Goal: Information Seeking & Learning: Find specific page/section

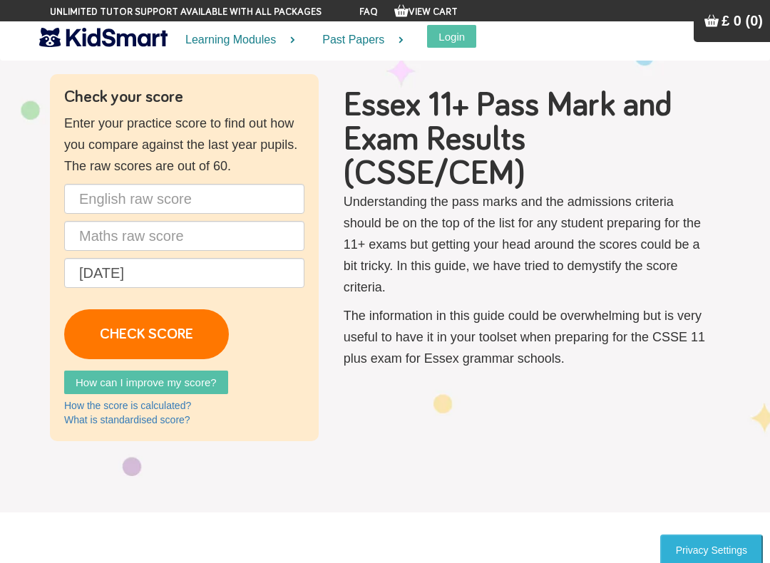
scroll to position [48, 0]
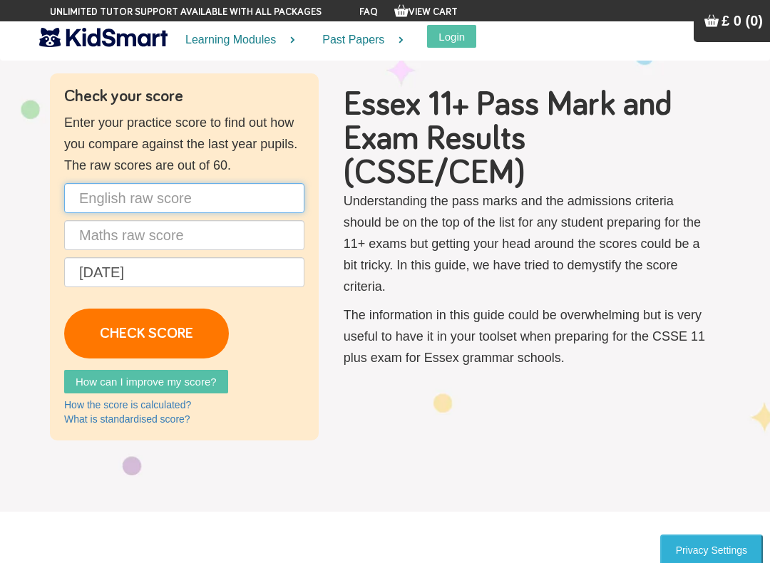
click at [104, 200] on input "text" at bounding box center [184, 198] width 240 height 30
type input "4"
type input "35"
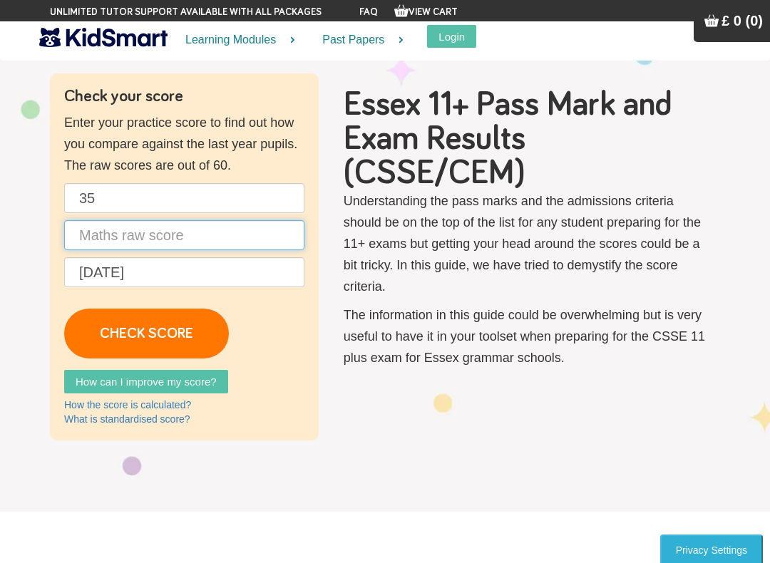
click at [224, 220] on input "text" at bounding box center [184, 235] width 240 height 30
type input "48"
click at [165, 335] on link "CHECK SCORE" at bounding box center [146, 334] width 165 height 50
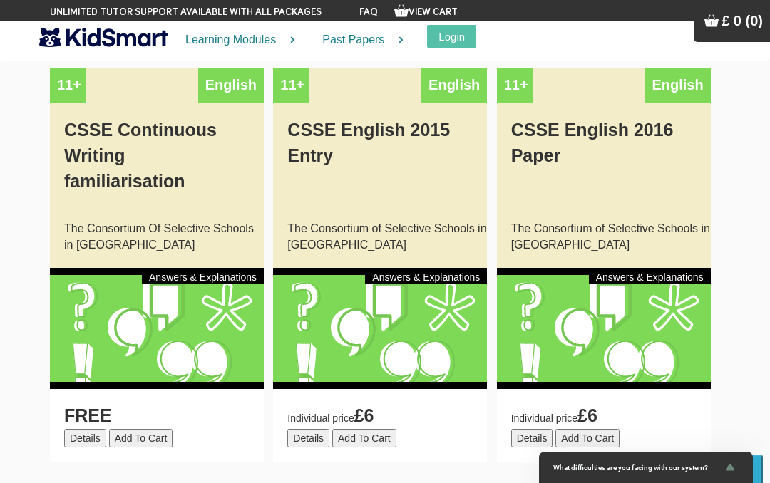
scroll to position [1867, 0]
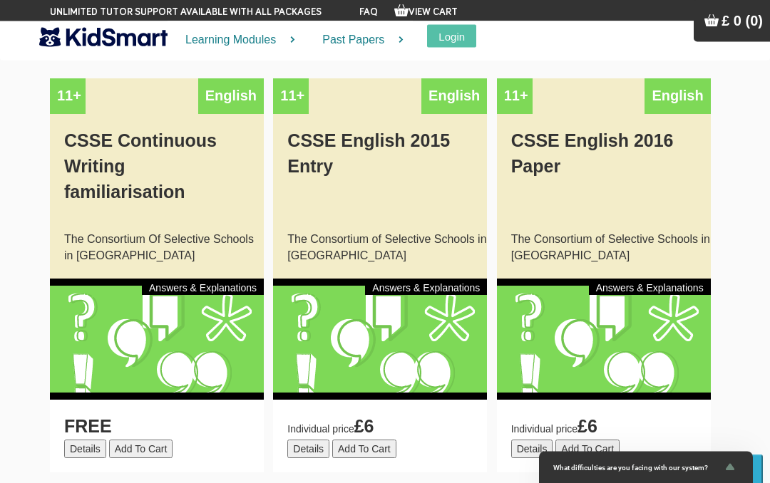
click at [194, 401] on div "FREE Details Add To Cart Added to cart" at bounding box center [157, 437] width 214 height 73
click at [215, 401] on div "FREE Details Add To Cart Added to cart" at bounding box center [157, 437] width 214 height 73
click at [88, 441] on button "Details" at bounding box center [85, 450] width 42 height 19
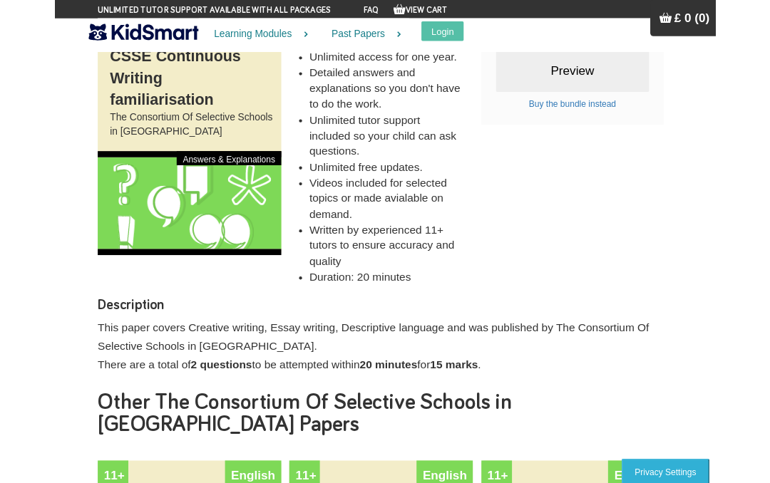
scroll to position [212, 0]
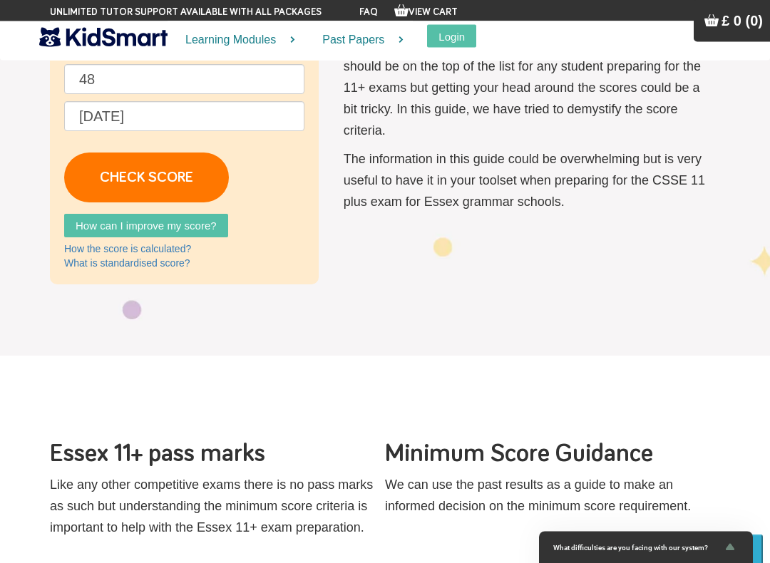
scroll to position [204, 0]
click at [101, 173] on link "CHECK SCORE" at bounding box center [146, 178] width 165 height 50
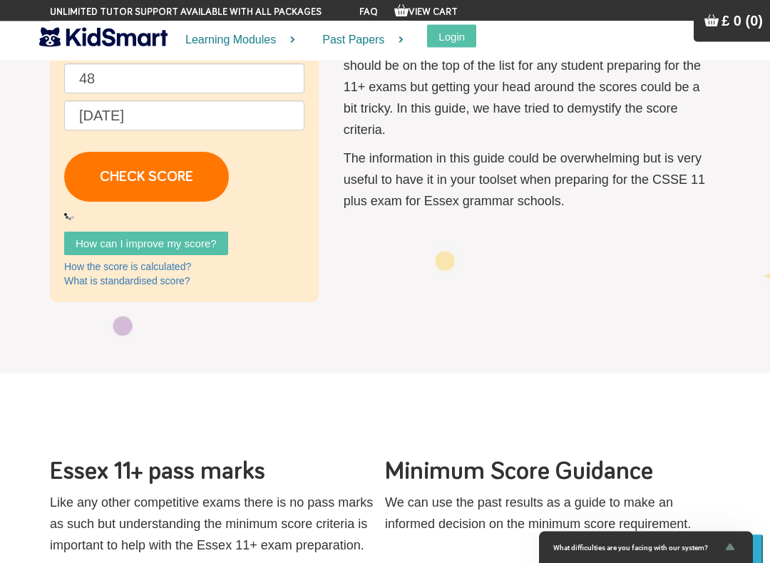
scroll to position [205, 0]
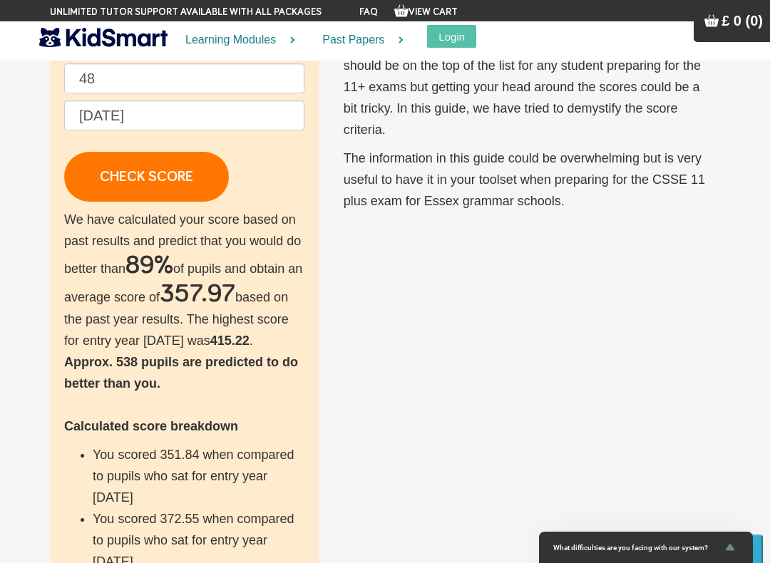
click at [732, 483] on icon "Show survey - What difficulties are you facing with our system?" at bounding box center [730, 547] width 17 height 17
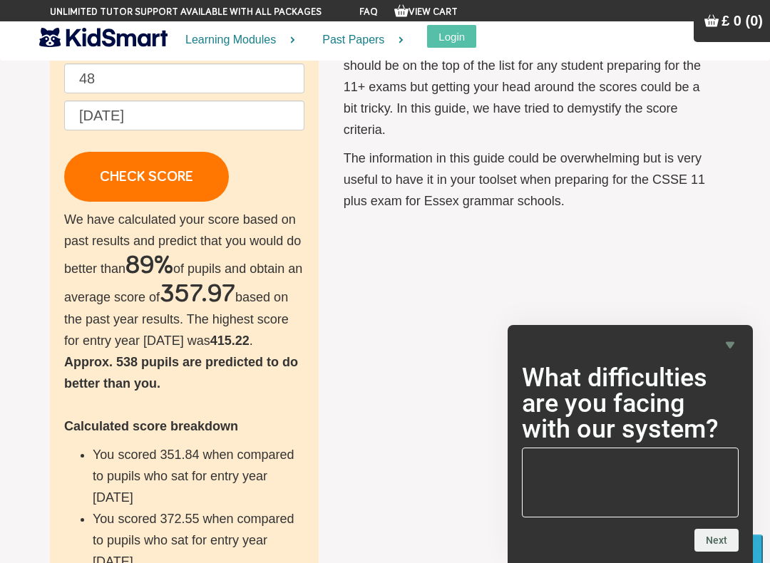
click at [732, 332] on div "What difficulties are you facing with our system? Next" at bounding box center [630, 444] width 245 height 238
click at [729, 327] on div "What difficulties are you facing with our system? Next" at bounding box center [630, 444] width 245 height 238
click at [719, 332] on div "What difficulties are you facing with our system? Next" at bounding box center [630, 444] width 245 height 238
click at [734, 344] on icon "Hide survey" at bounding box center [730, 345] width 9 height 6
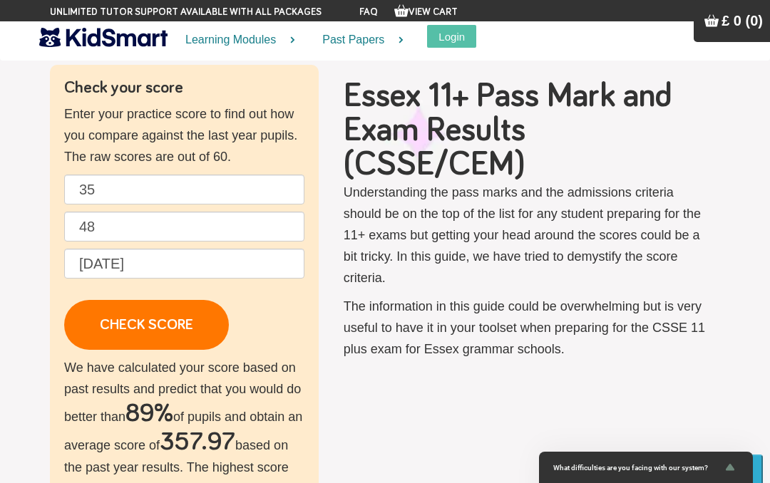
scroll to position [0, 0]
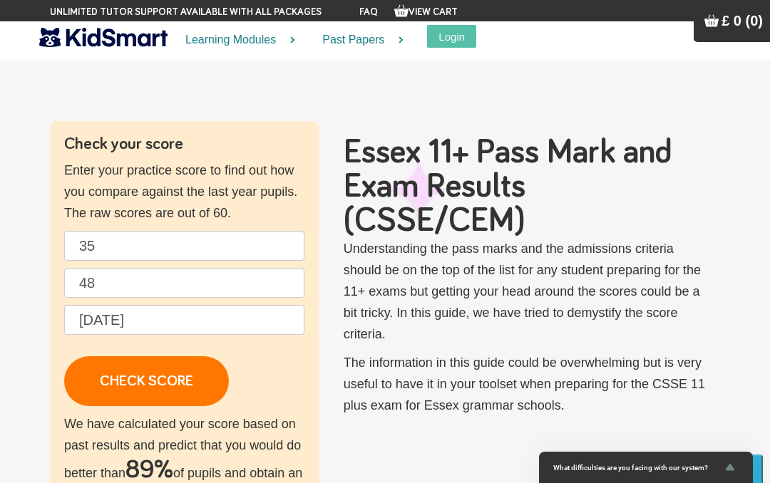
click at [357, 36] on link "Past Papers" at bounding box center [358, 40] width 108 height 38
click at [350, 43] on link "Past Papers" at bounding box center [358, 40] width 108 height 38
click at [394, 43] on link "Past Papers" at bounding box center [358, 40] width 108 height 38
click at [397, 44] on link "Past Papers" at bounding box center [358, 40] width 108 height 38
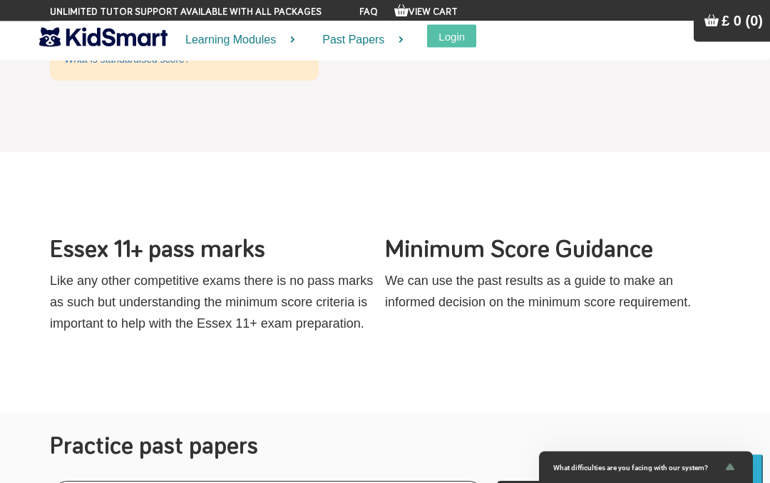
scroll to position [941, 0]
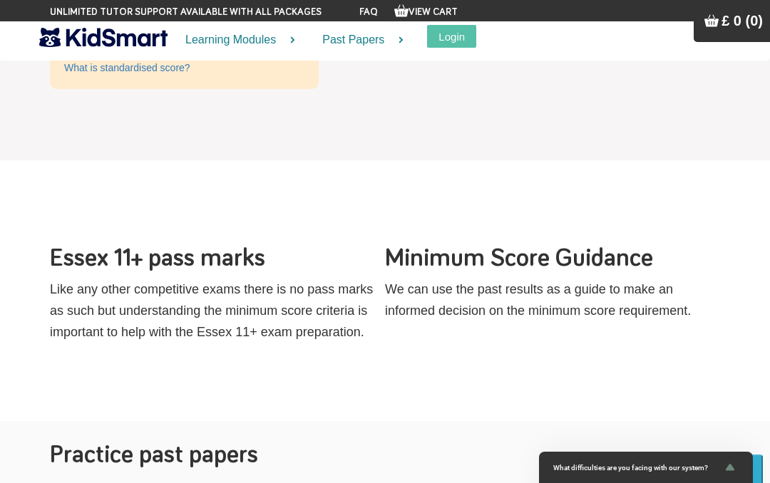
click at [376, 39] on link "Past Papers" at bounding box center [358, 40] width 108 height 38
click at [396, 42] on link "Past Papers" at bounding box center [358, 40] width 108 height 38
click at [402, 43] on link "Past Papers" at bounding box center [358, 40] width 108 height 38
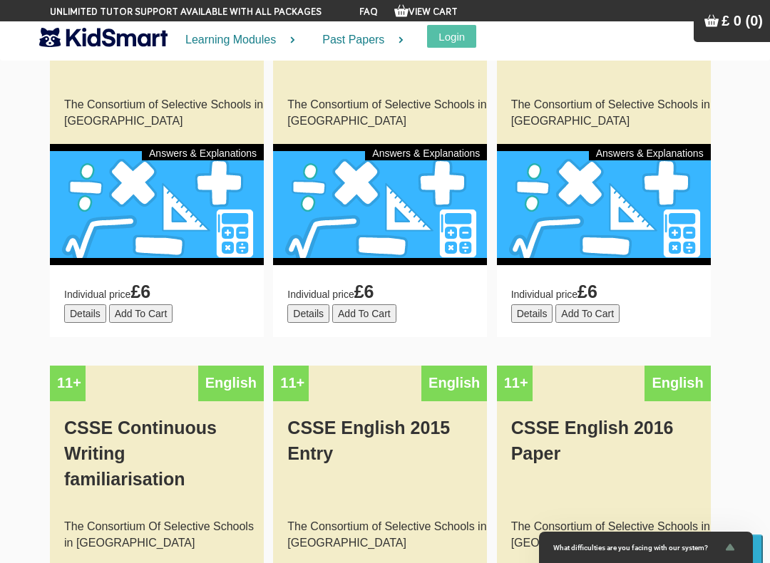
scroll to position [1585, 0]
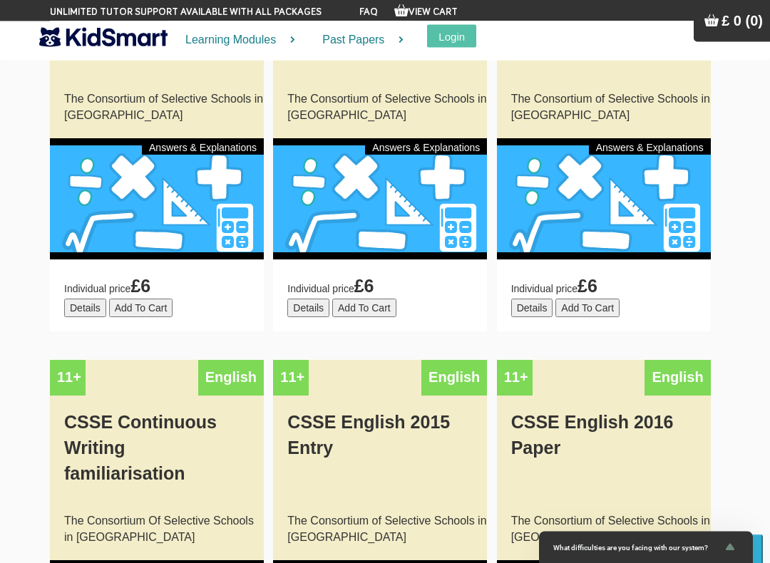
click at [364, 42] on link "Past Papers" at bounding box center [358, 40] width 108 height 38
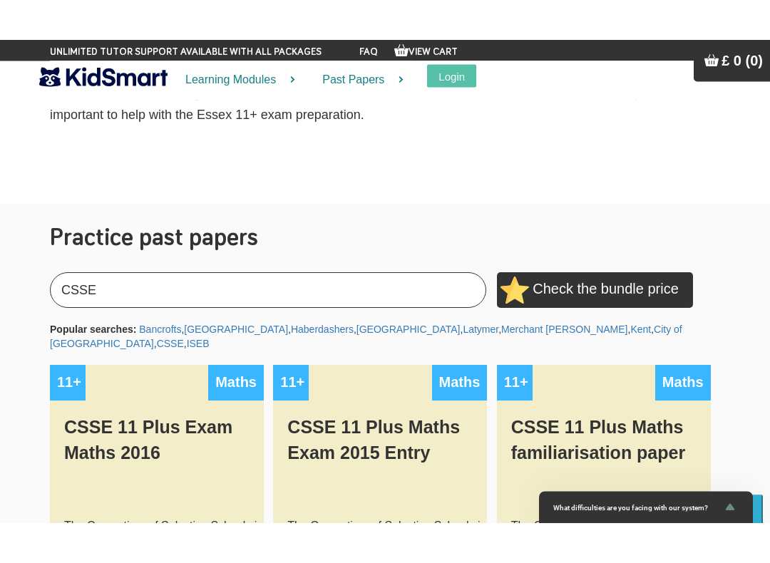
scroll to position [1159, 0]
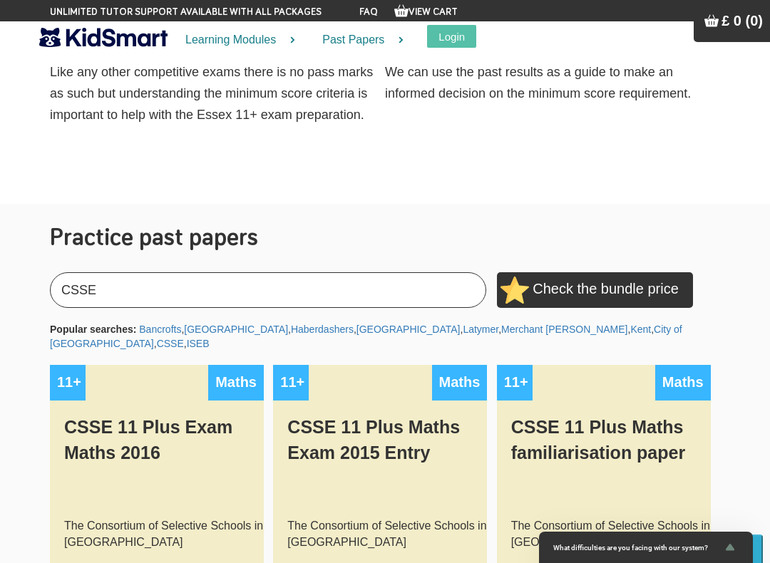
click at [347, 322] on div "Popular searches: Bancrofts , Manchester , Haberdashers , Dulwich , Latymer , M…" at bounding box center [385, 336] width 670 height 29
click at [337, 272] on input "CSSE" at bounding box center [268, 290] width 436 height 36
type input "C"
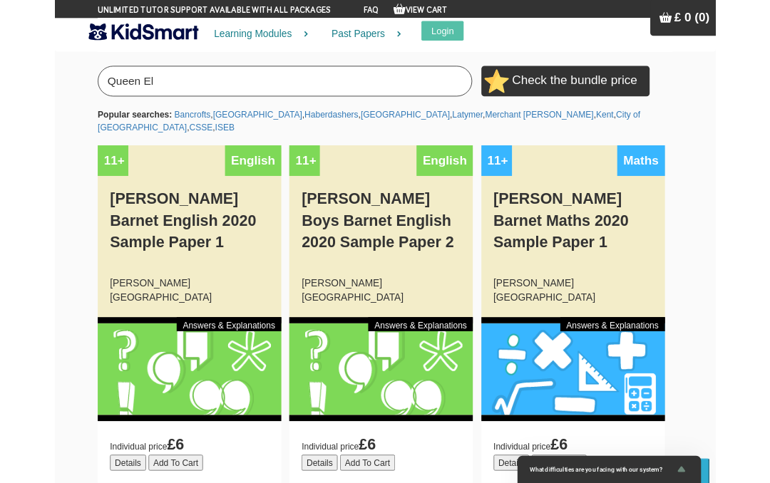
scroll to position [1355, 0]
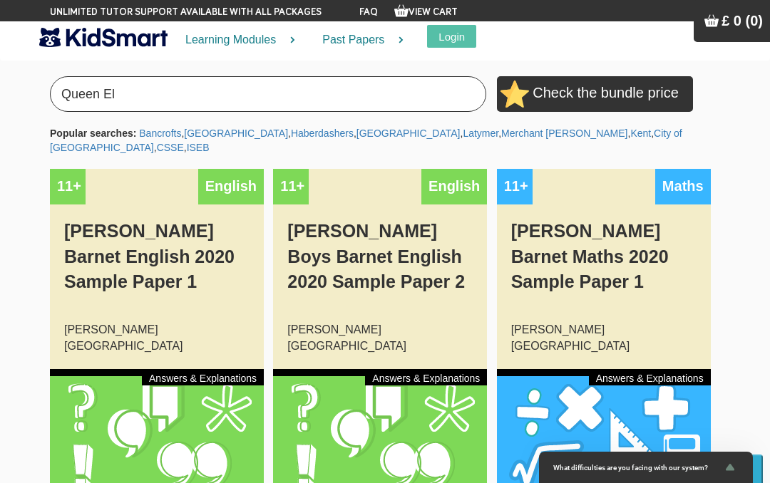
type input "Queen El"
click at [100, 369] on div at bounding box center [157, 429] width 214 height 121
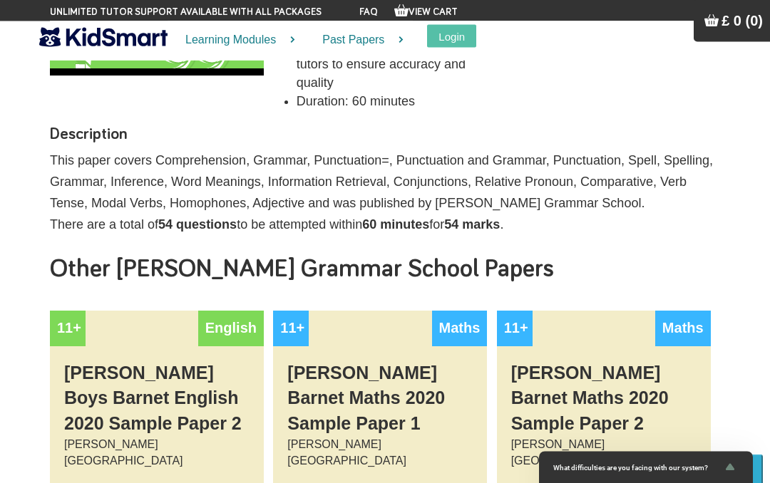
scroll to position [383, 0]
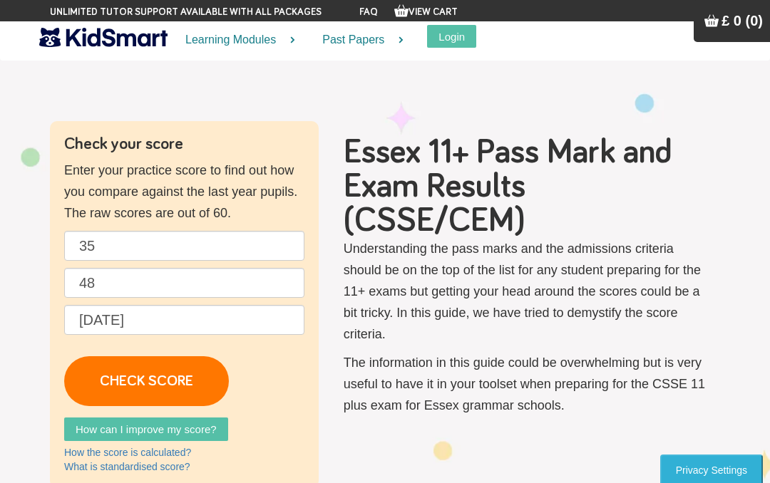
scroll to position [1355, 0]
